Goal: Transaction & Acquisition: Obtain resource

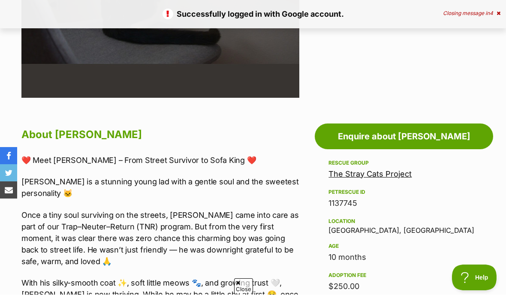
scroll to position [358, 0]
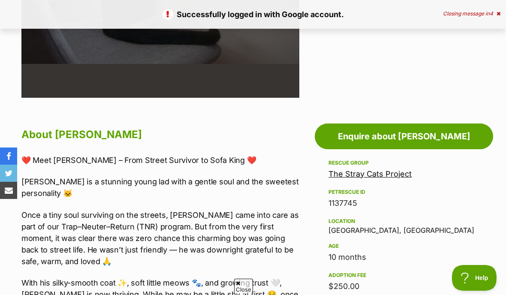
click at [461, 140] on link "Enquire about [PERSON_NAME]" at bounding box center [404, 136] width 178 height 26
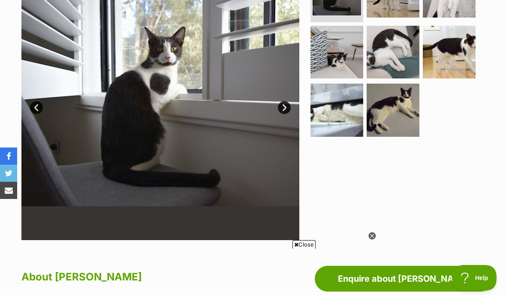
scroll to position [0, 0]
click at [275, 102] on img at bounding box center [160, 101] width 278 height 278
click at [297, 107] on img at bounding box center [160, 101] width 278 height 278
click at [281, 102] on link "Next" at bounding box center [284, 107] width 13 height 13
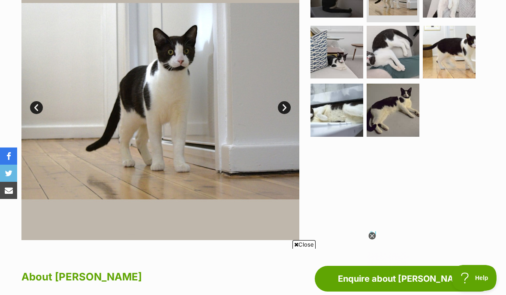
click at [287, 106] on link "Next" at bounding box center [284, 107] width 13 height 13
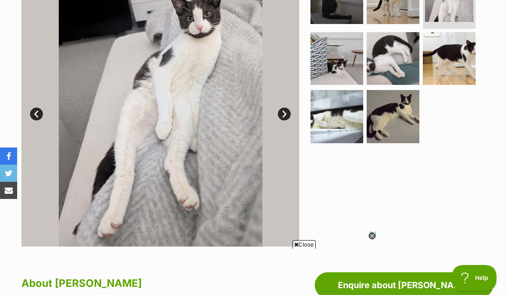
scroll to position [211, 0]
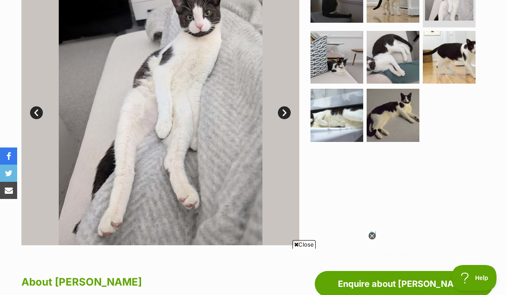
click at [117, 149] on img at bounding box center [160, 106] width 278 height 278
click at [58, 219] on img at bounding box center [160, 106] width 278 height 278
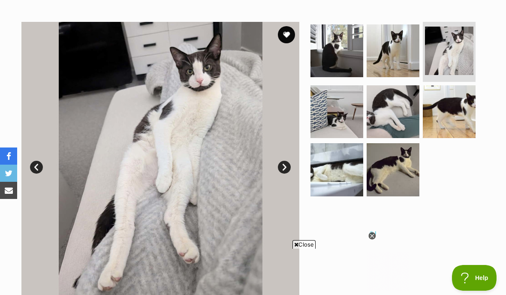
scroll to position [0, 0]
click at [401, 117] on img at bounding box center [392, 111] width 53 height 53
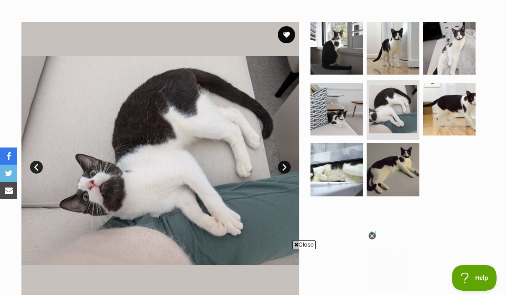
click at [286, 161] on link "Next" at bounding box center [284, 167] width 13 height 13
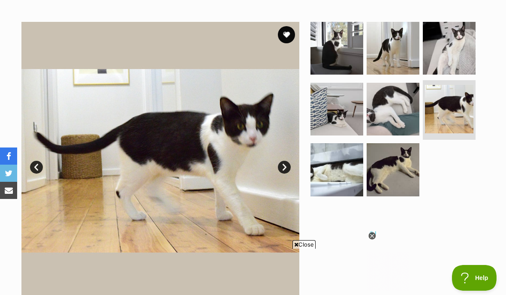
click at [288, 162] on link "Next" at bounding box center [284, 167] width 13 height 13
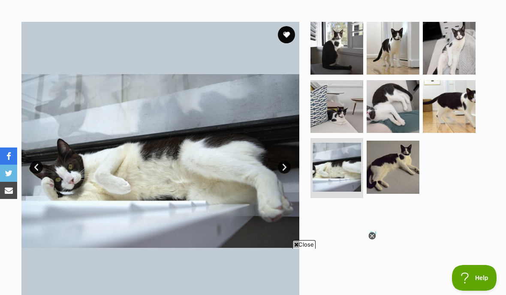
click at [285, 161] on link "Next" at bounding box center [284, 167] width 13 height 13
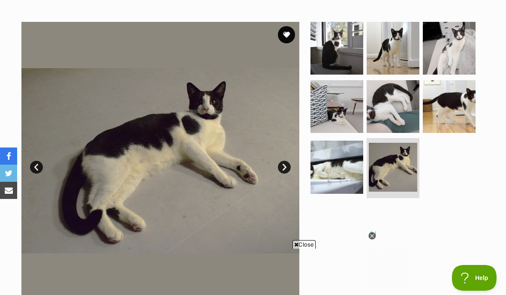
click at [284, 164] on link "Next" at bounding box center [284, 167] width 13 height 13
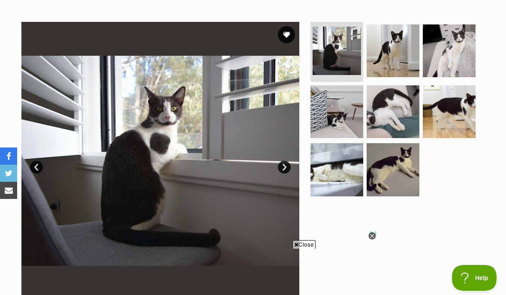
click at [288, 169] on link "Next" at bounding box center [284, 167] width 13 height 13
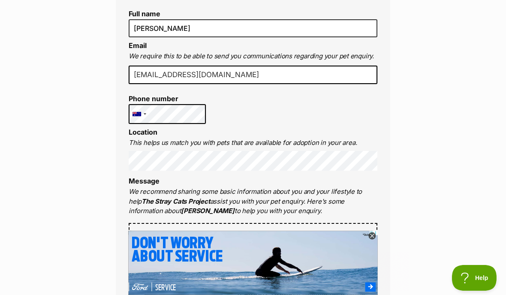
scroll to position [270, 0]
